Goal: Transaction & Acquisition: Purchase product/service

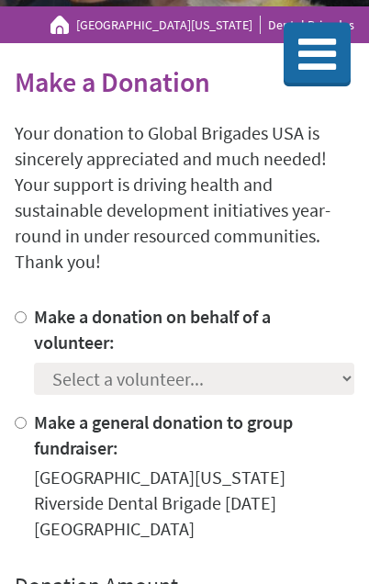
scroll to position [266, 0]
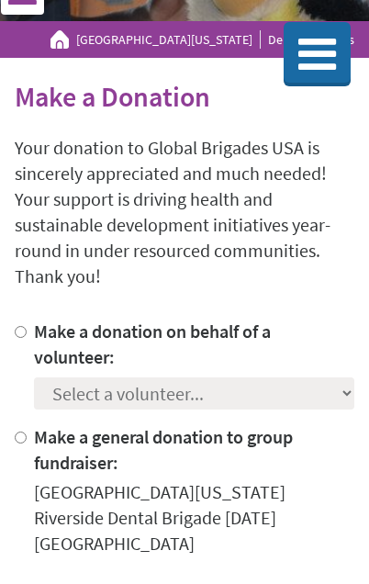
click at [27, 329] on input "Make a donation on behalf of a volunteer:" at bounding box center [21, 332] width 12 height 12
radio input "true"
click at [339, 400] on select "Select a volunteer... [PERSON_NAME] Garha [PERSON_NAME] [PERSON_NAME] [PERSON_N…" at bounding box center [194, 394] width 321 height 32
select select "5CE669FB-65CE-11F0-B8AC-42010A400003"
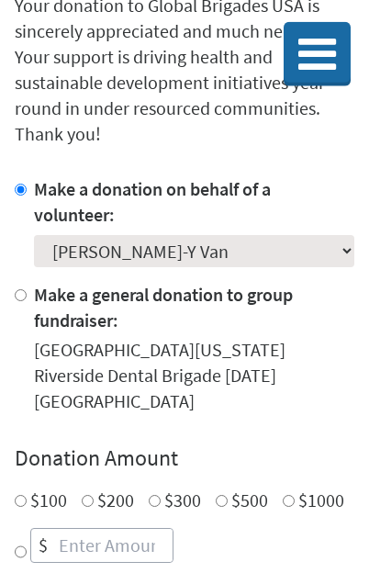
scroll to position [443, 0]
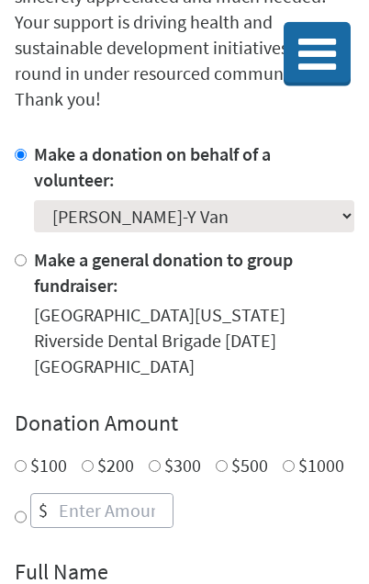
click at [25, 460] on input "$100" at bounding box center [21, 466] width 12 height 12
radio input "true"
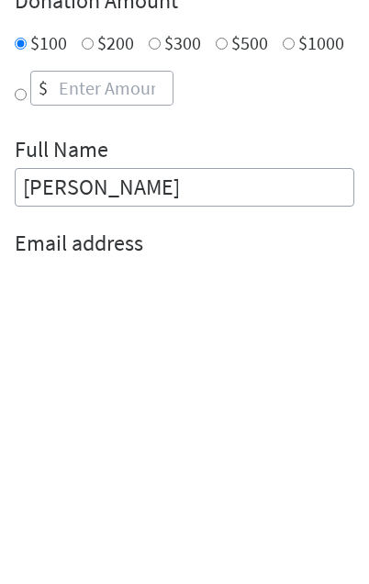
type input "[PERSON_NAME]"
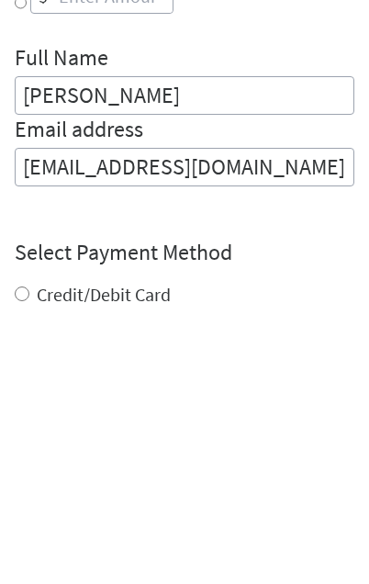
scroll to position [684, 0]
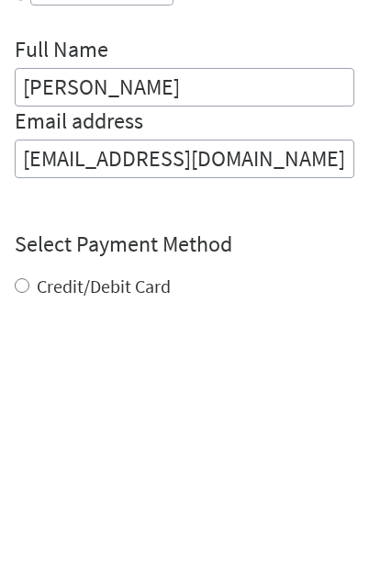
type input "[EMAIL_ADDRESS][DOMAIN_NAME]"
click at [25, 556] on div "Credit/Debit Card ACH Direct Debit" at bounding box center [185, 589] width 340 height 66
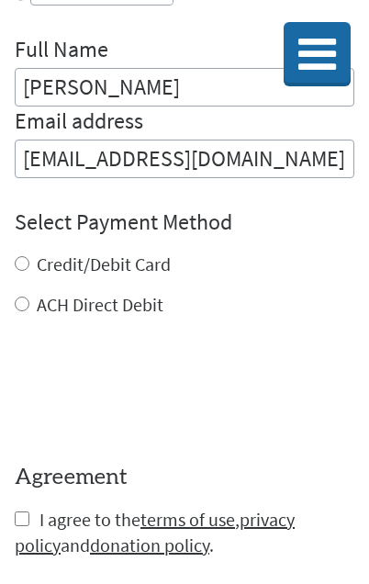
click at [25, 255] on div "Credit/Debit Card" at bounding box center [185, 265] width 340 height 26
click at [26, 262] on input "Credit/Debit Card" at bounding box center [22, 263] width 15 height 15
radio input "true"
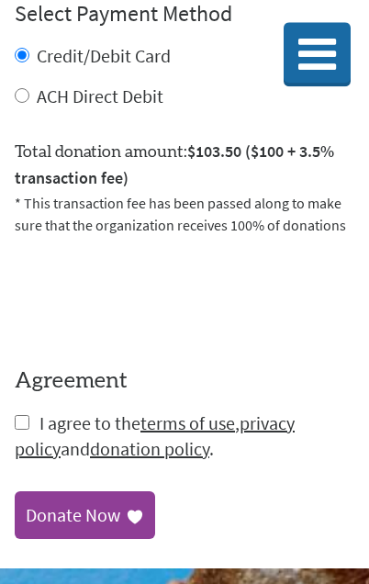
scroll to position [1187, 0]
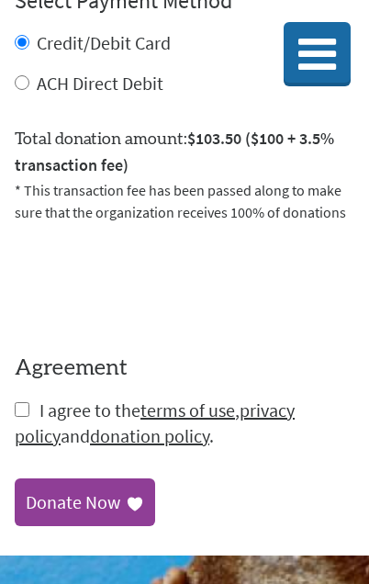
click at [27, 416] on input "checkbox" at bounding box center [22, 409] width 15 height 15
checkbox input "true"
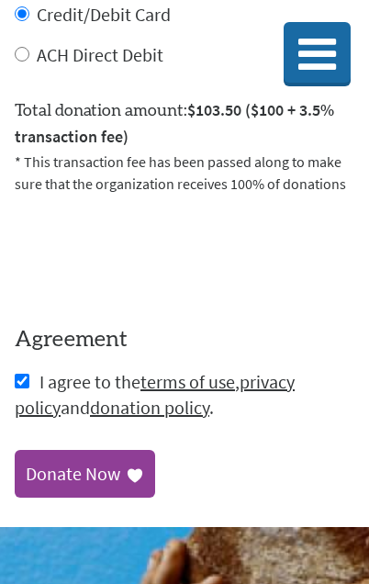
scroll to position [1229, 0]
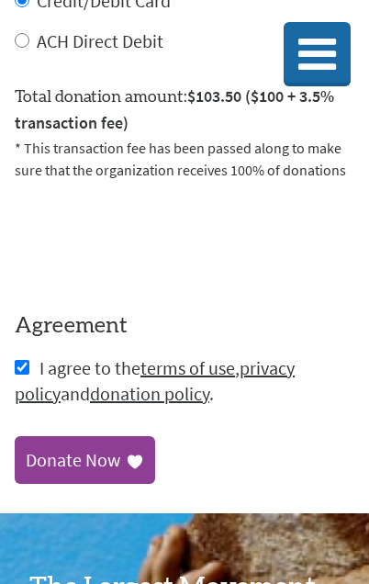
click at [59, 467] on div "Donate Now" at bounding box center [73, 460] width 95 height 26
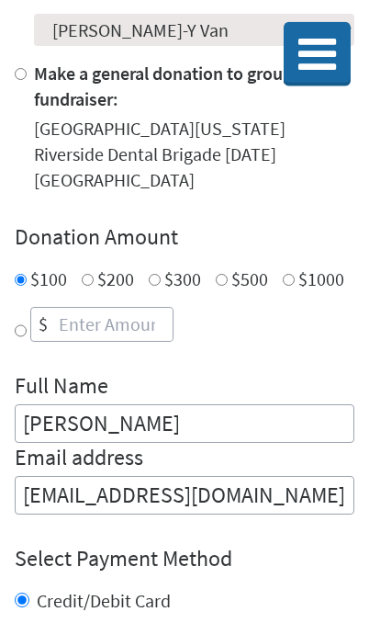
scroll to position [682, 0]
